Goal: Task Accomplishment & Management: Complete application form

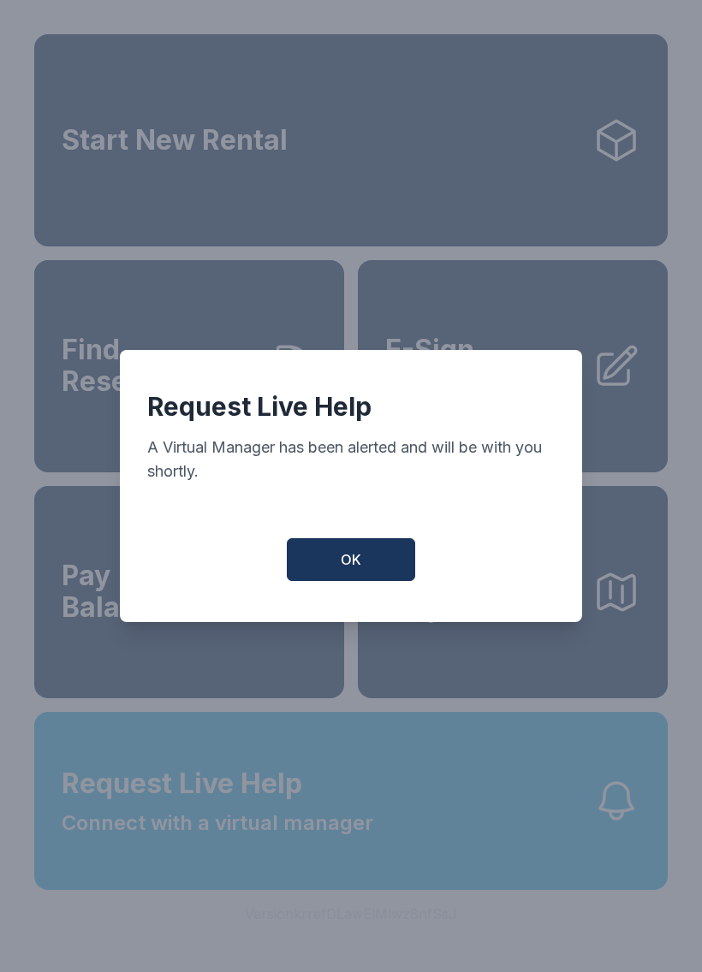
click at [312, 578] on button "OK" at bounding box center [351, 559] width 128 height 43
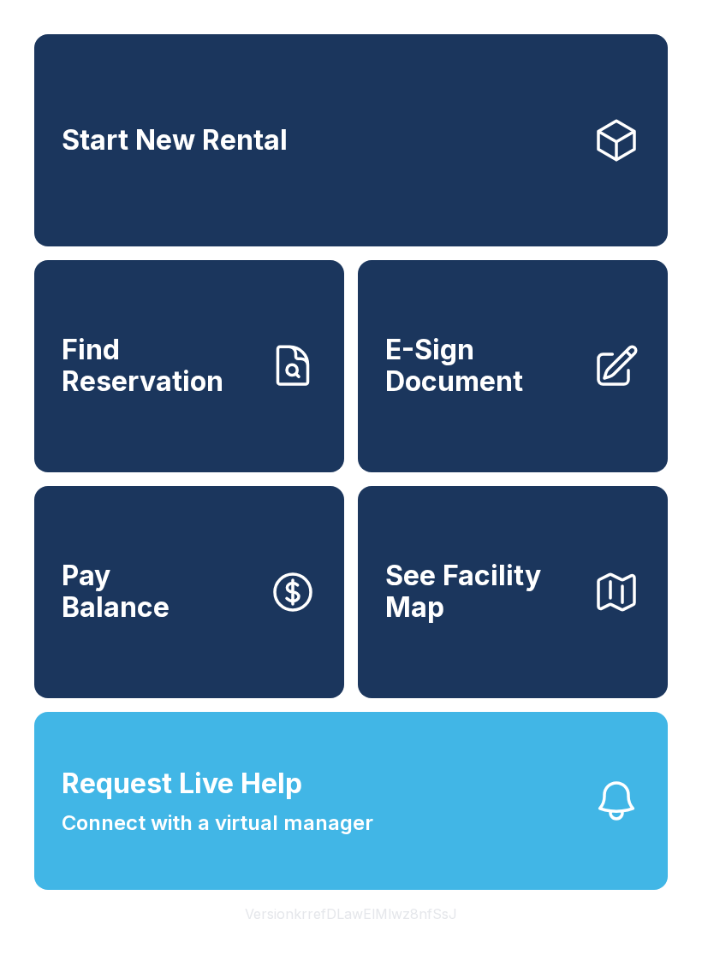
click at [282, 839] on span "Request Live Help Connect with a virtual manager" at bounding box center [217, 800] width 311 height 75
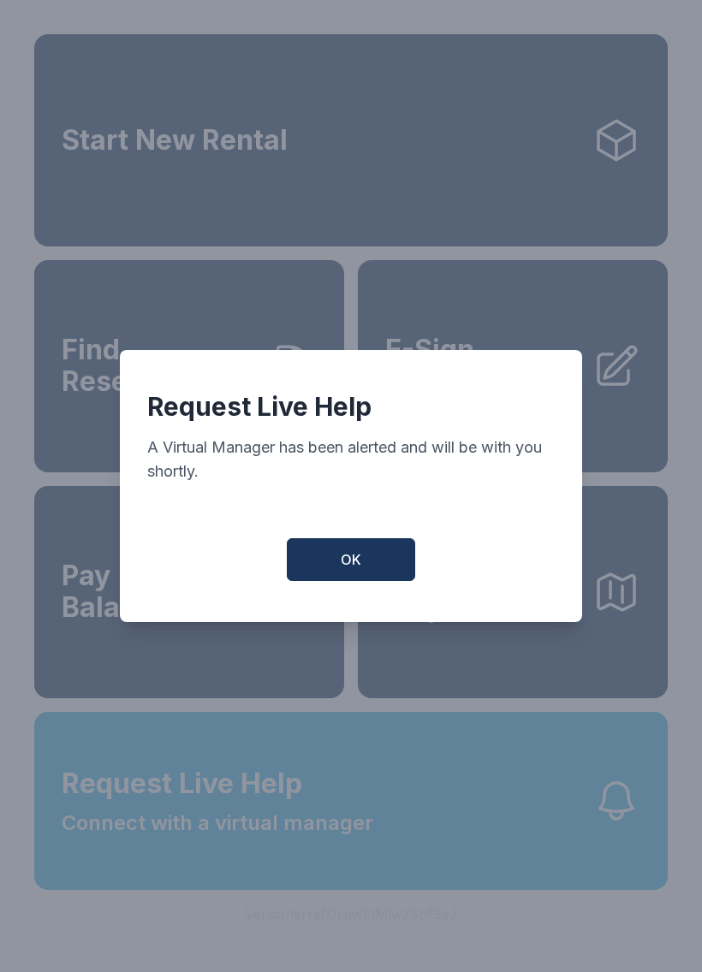
click at [359, 560] on span "OK" at bounding box center [351, 559] width 21 height 21
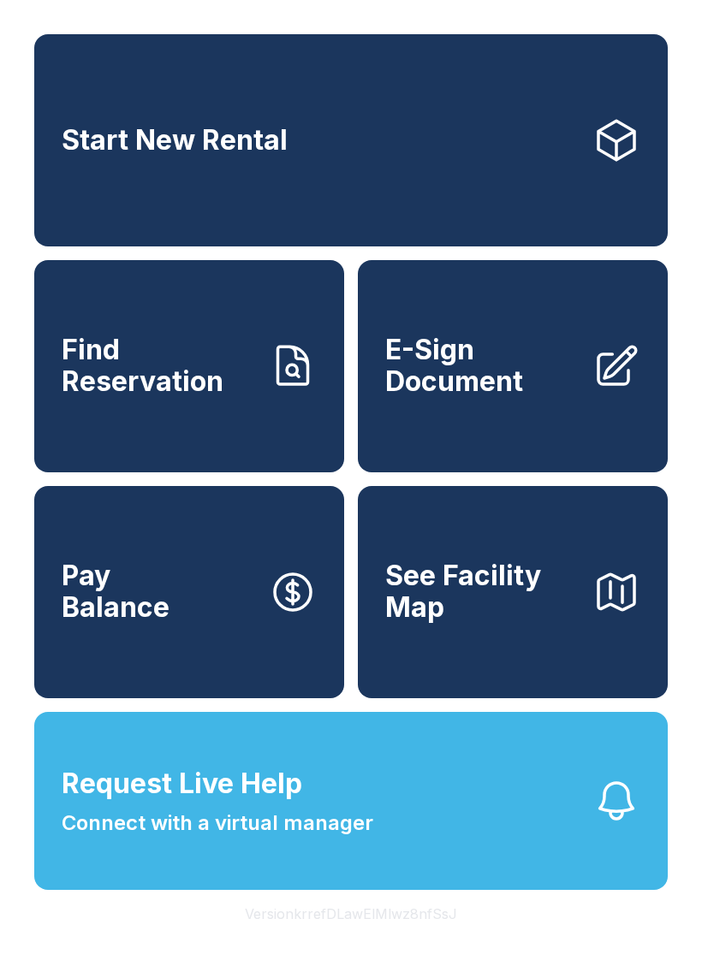
click at [316, 839] on span "Request Live Help Connect with a virtual manager" at bounding box center [217, 800] width 311 height 75
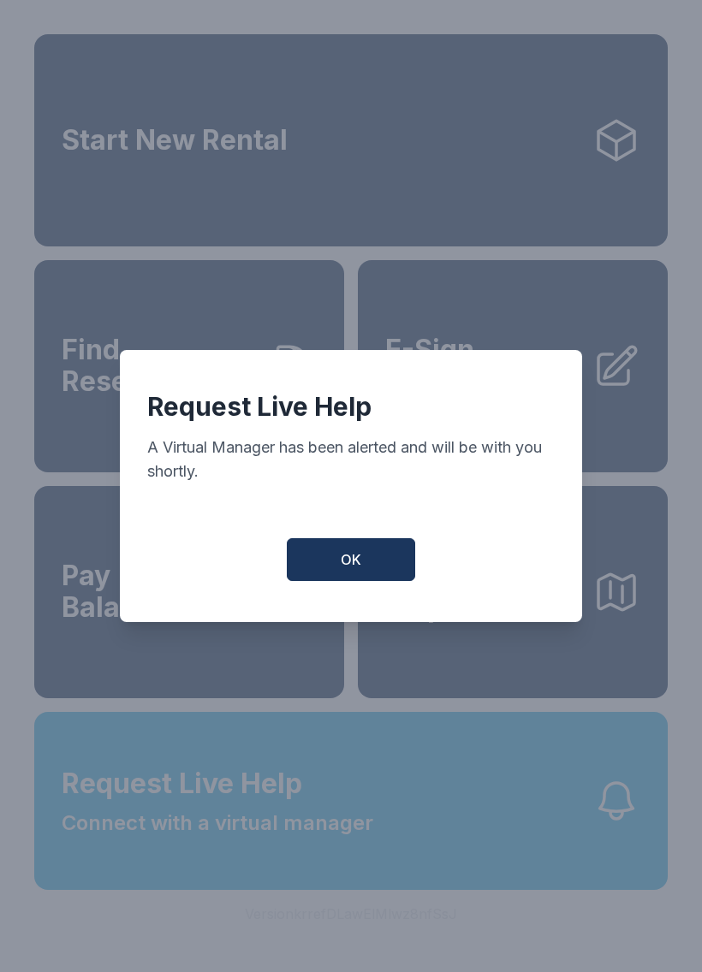
click at [359, 560] on span "OK" at bounding box center [351, 559] width 21 height 21
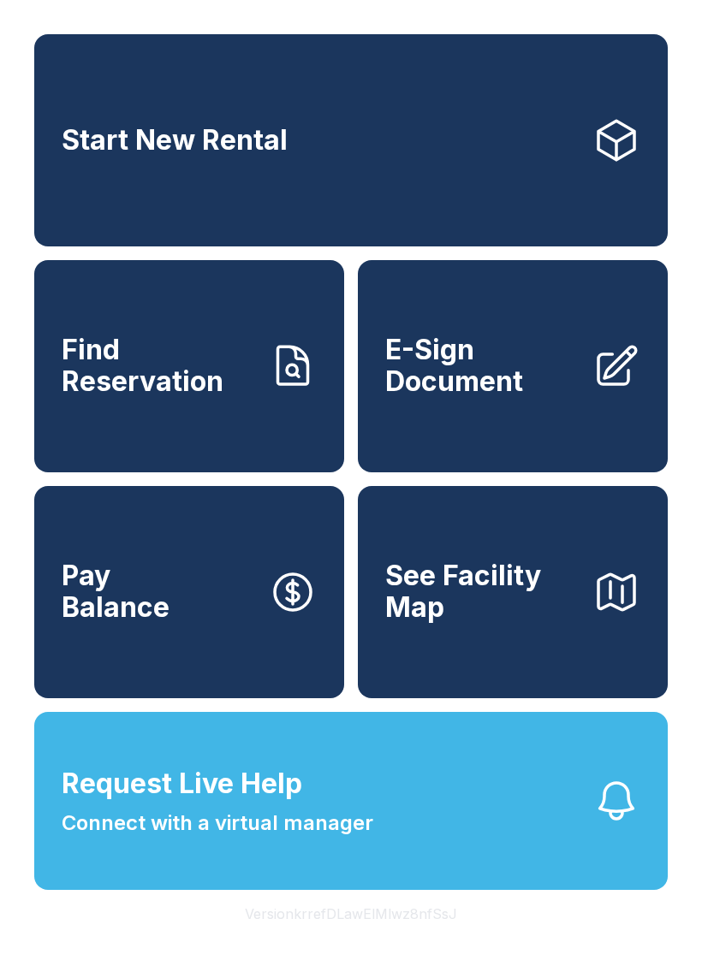
click at [516, 366] on span "E-Sign Document" at bounding box center [481, 366] width 193 height 62
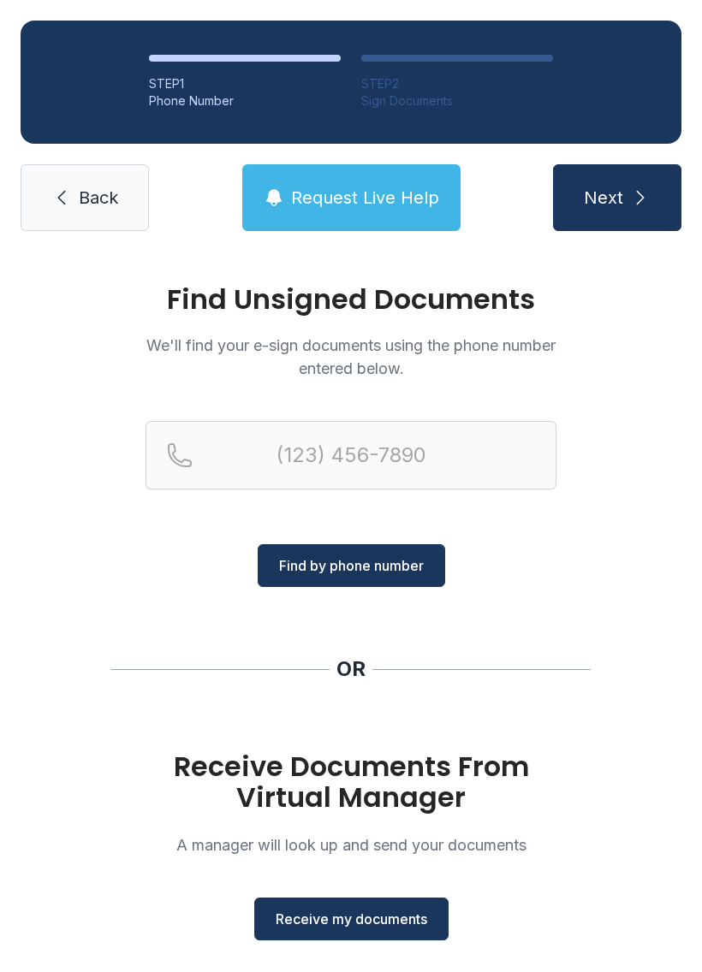
click at [360, 916] on span "Receive my documents" at bounding box center [351, 919] width 151 height 21
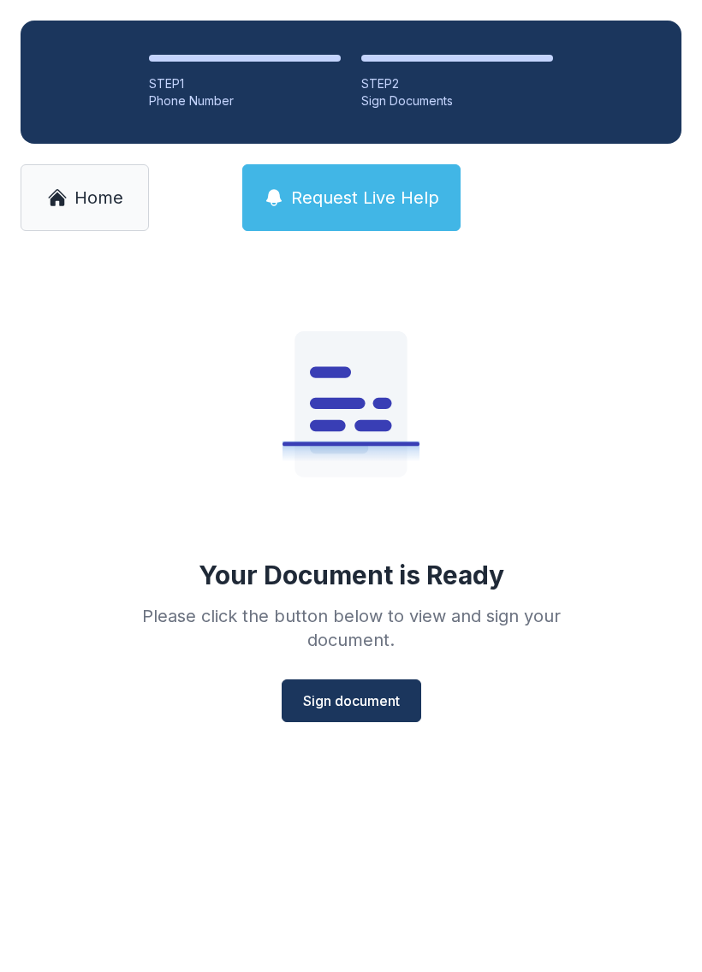
click at [350, 691] on span "Sign document" at bounding box center [351, 701] width 97 height 21
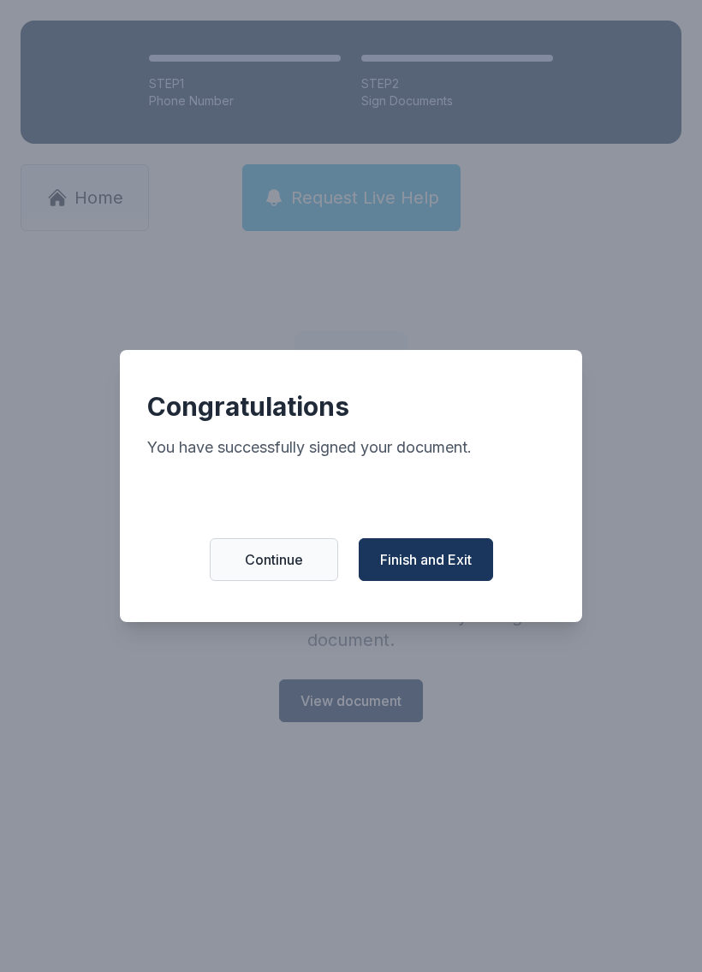
click at [428, 556] on button "Finish and Exit" at bounding box center [426, 559] width 134 height 43
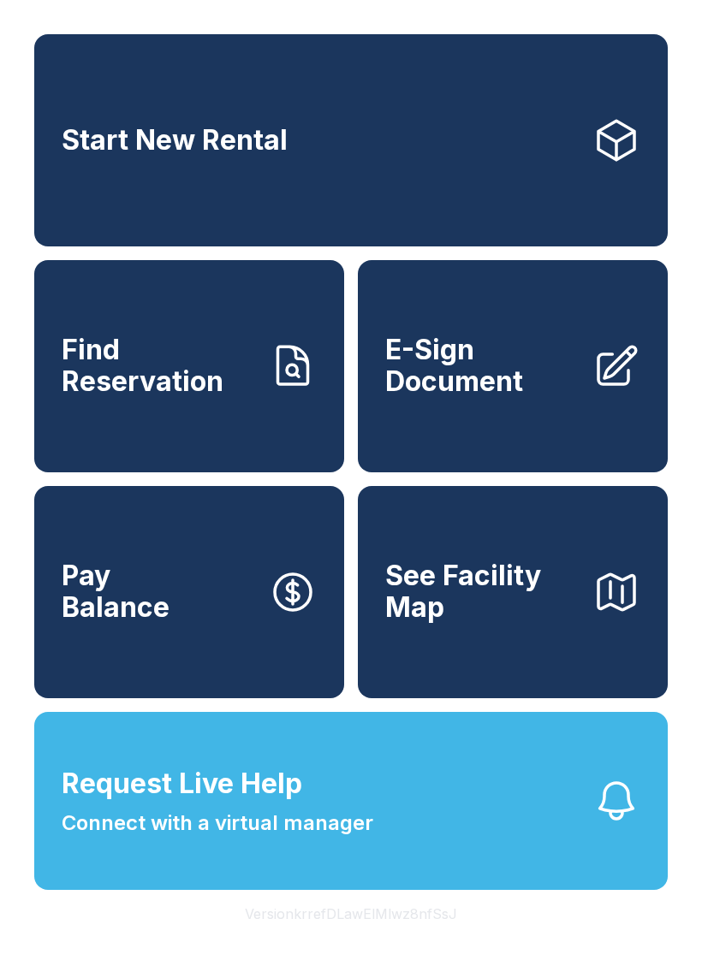
click at [519, 396] on span "E-Sign Document" at bounding box center [481, 366] width 193 height 62
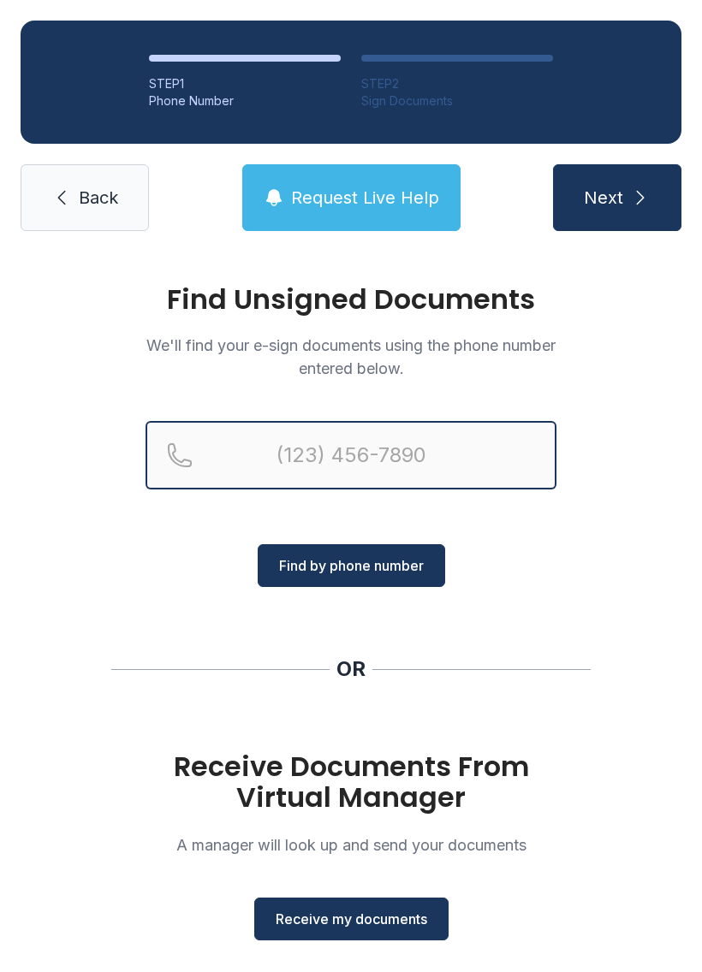
click at [331, 439] on input "Reservation phone number" at bounding box center [350, 455] width 411 height 68
type input "[PHONE_NUMBER]"
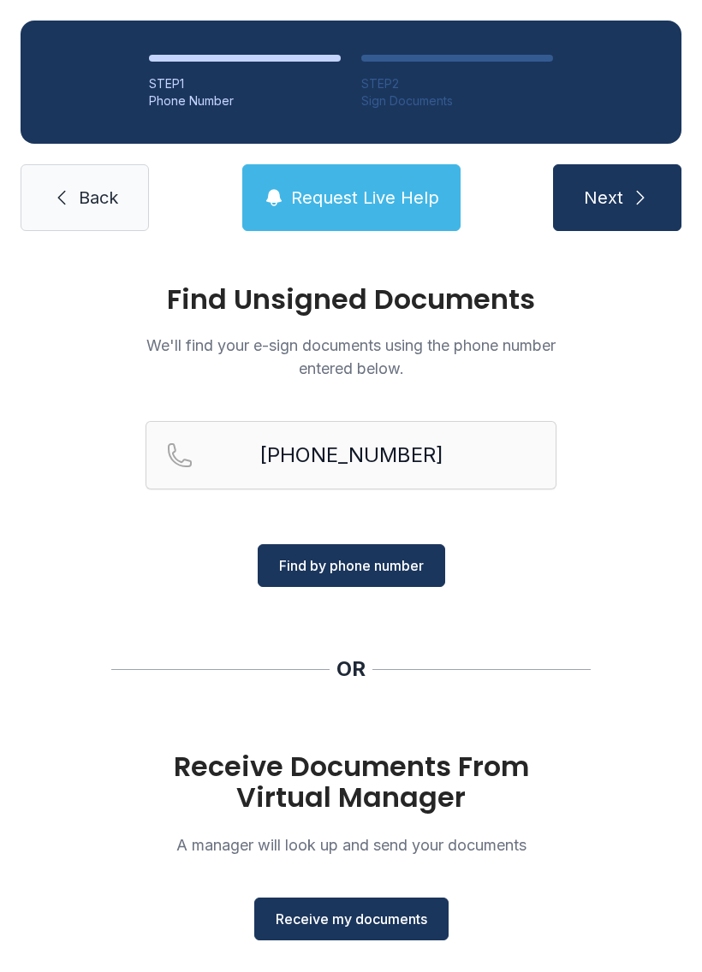
click at [382, 559] on span "Find by phone number" at bounding box center [351, 565] width 145 height 21
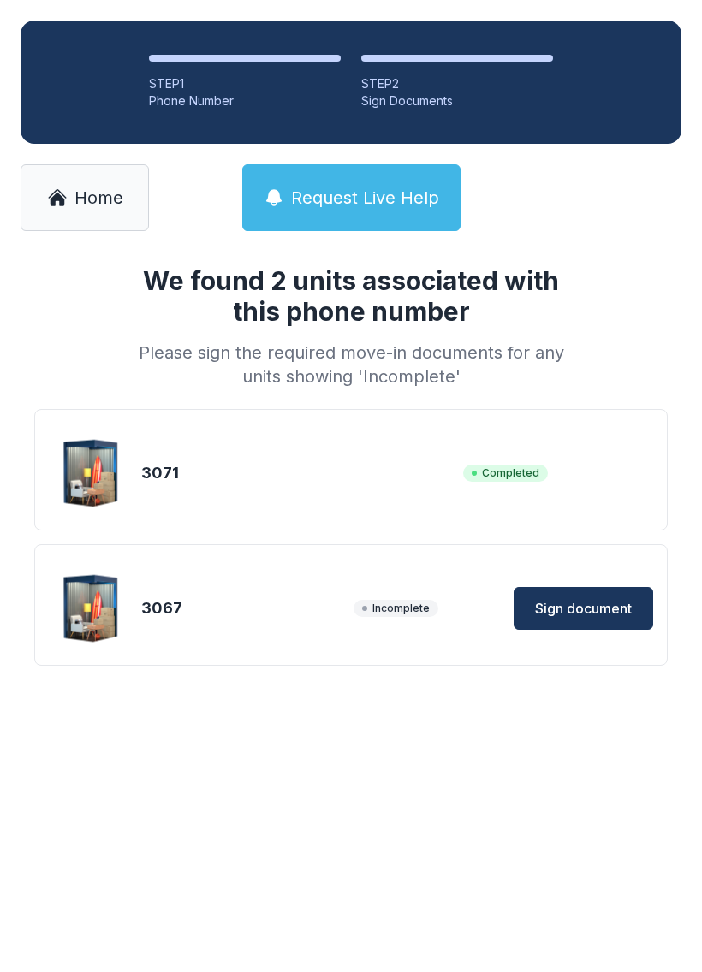
click at [572, 602] on span "Sign document" at bounding box center [583, 608] width 97 height 21
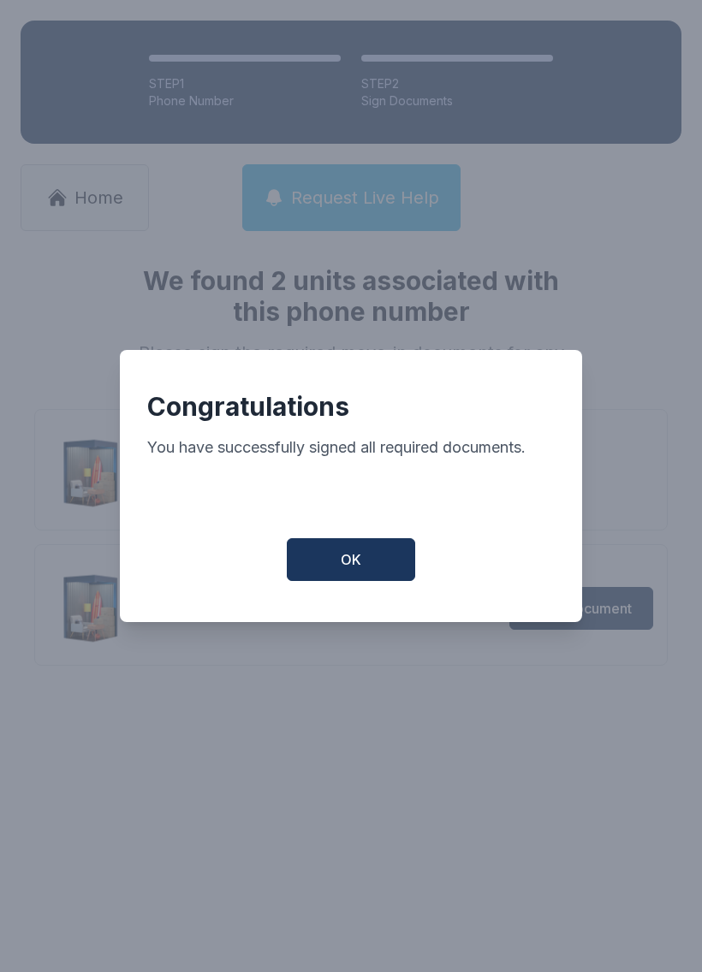
click at [365, 562] on button "OK" at bounding box center [351, 559] width 128 height 43
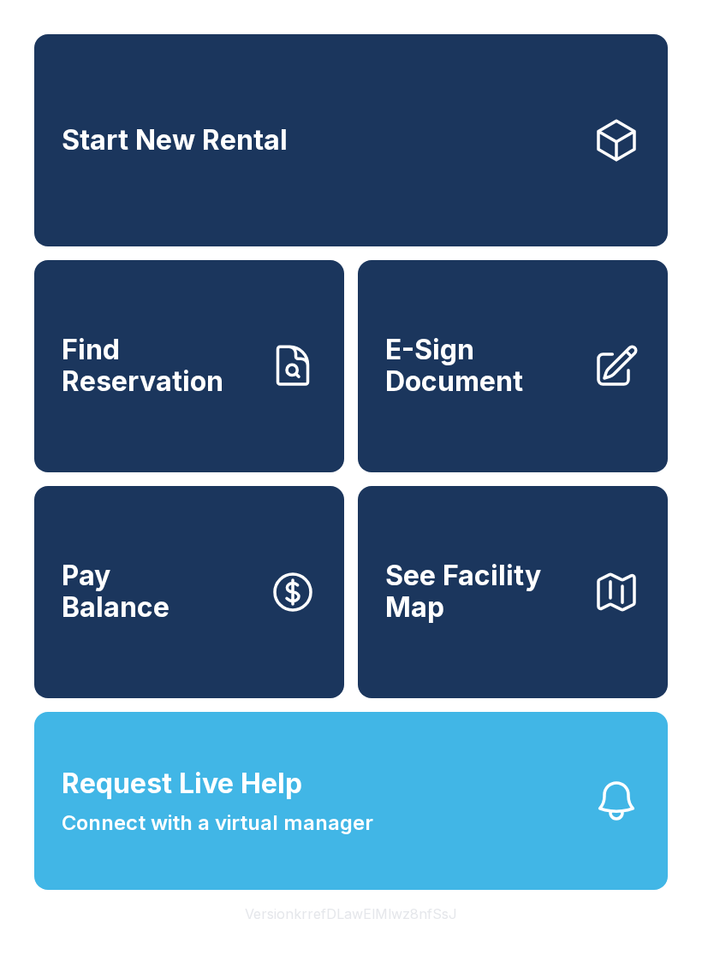
click at [12, 297] on div "Start New Rental Find Reservation E-Sign Document Pay Balance See Facility Map …" at bounding box center [351, 486] width 702 height 972
click at [151, 971] on div "Start New Rental Find Reservation E-Sign Document Pay Balance See Facility Map …" at bounding box center [351, 486] width 702 height 972
